Goal: Task Accomplishment & Management: Manage account settings

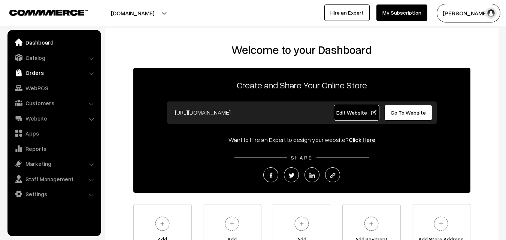
click at [40, 75] on link "Orders" at bounding box center [53, 72] width 89 height 13
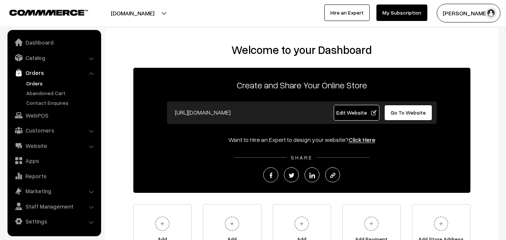
click at [37, 85] on link "Orders" at bounding box center [61, 83] width 74 height 8
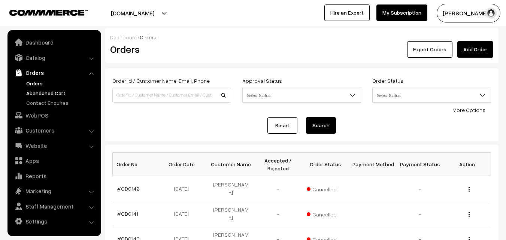
click at [34, 94] on link "Abandoned Cart" at bounding box center [61, 93] width 74 height 8
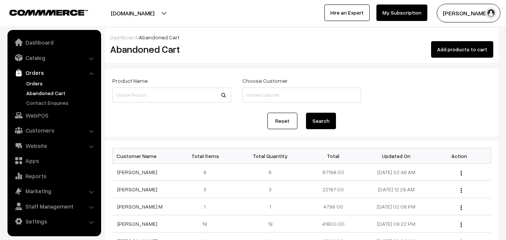
click at [34, 85] on link "Orders" at bounding box center [61, 83] width 74 height 8
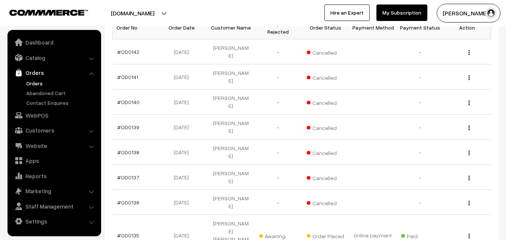
scroll to position [150, 0]
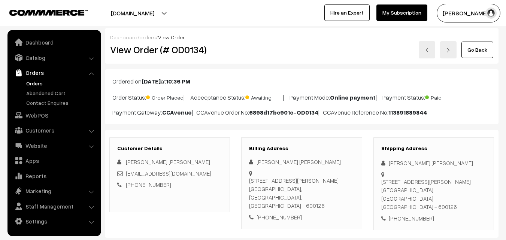
click at [39, 83] on link "Orders" at bounding box center [61, 83] width 74 height 8
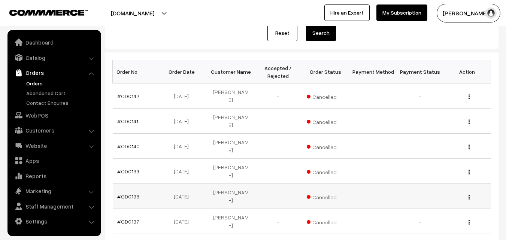
scroll to position [112, 0]
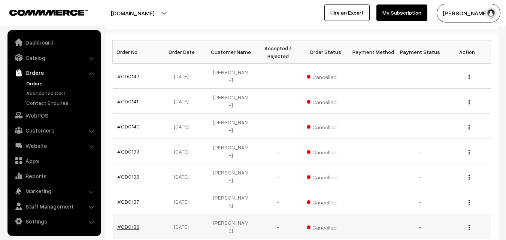
click at [128, 224] on link "#OD0136" at bounding box center [128, 227] width 22 height 6
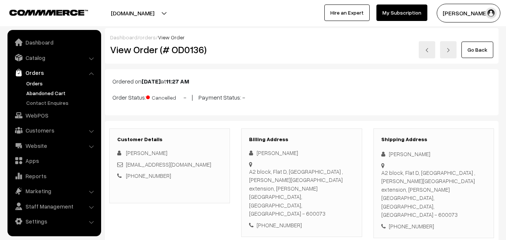
click at [52, 94] on link "Abandoned Cart" at bounding box center [61, 93] width 74 height 8
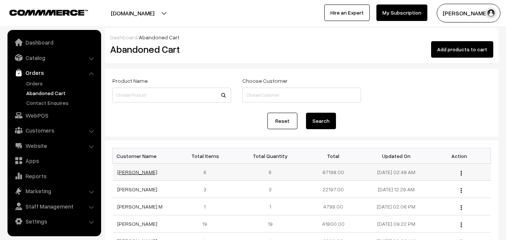
click at [148, 169] on link "Sharmistha Chakraborty" at bounding box center [137, 172] width 40 height 6
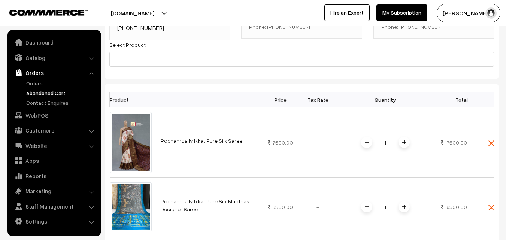
scroll to position [112, 0]
click at [40, 82] on link "Orders" at bounding box center [61, 83] width 74 height 8
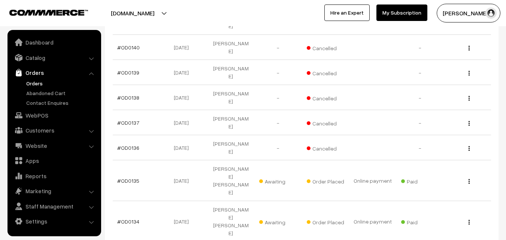
scroll to position [225, 0]
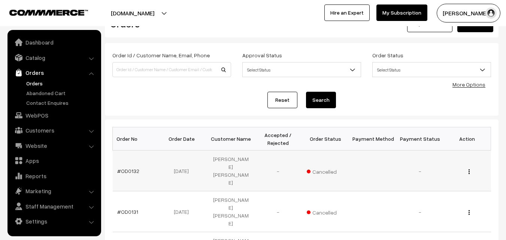
scroll to position [37, 0]
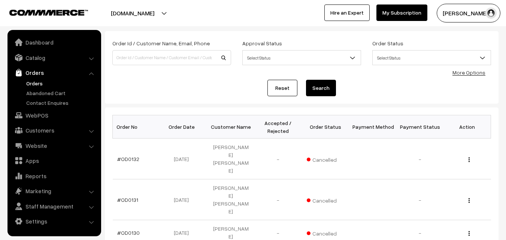
click at [38, 84] on link "Orders" at bounding box center [61, 83] width 74 height 8
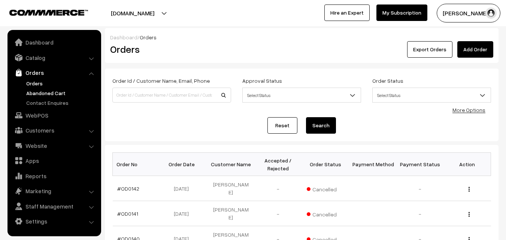
click at [51, 94] on link "Abandoned Cart" at bounding box center [61, 93] width 74 height 8
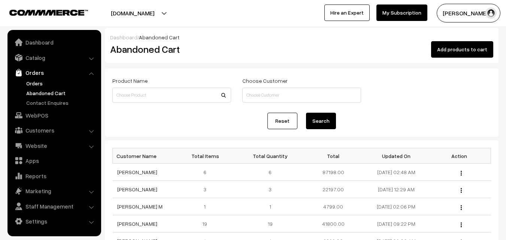
click at [40, 81] on link "Orders" at bounding box center [61, 83] width 74 height 8
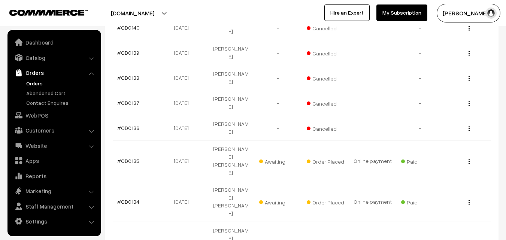
scroll to position [225, 0]
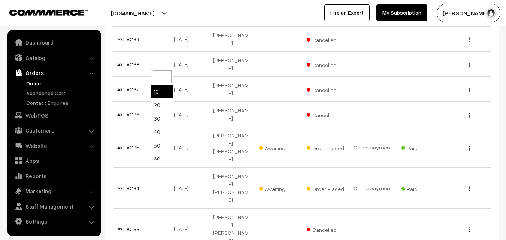
select select "100"
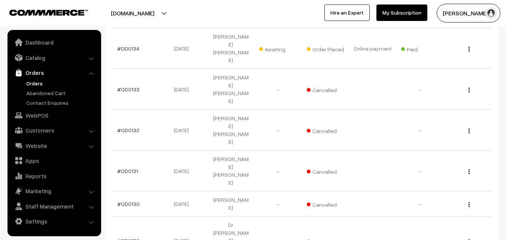
scroll to position [374, 0]
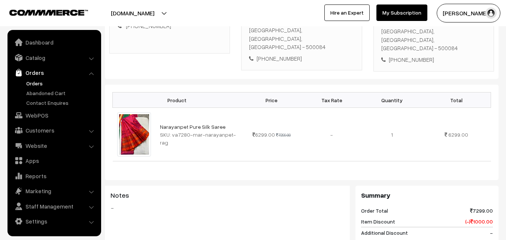
scroll to position [37, 0]
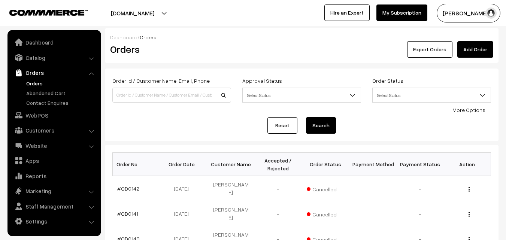
scroll to position [374, 0]
